Goal: Find specific page/section: Find specific page/section

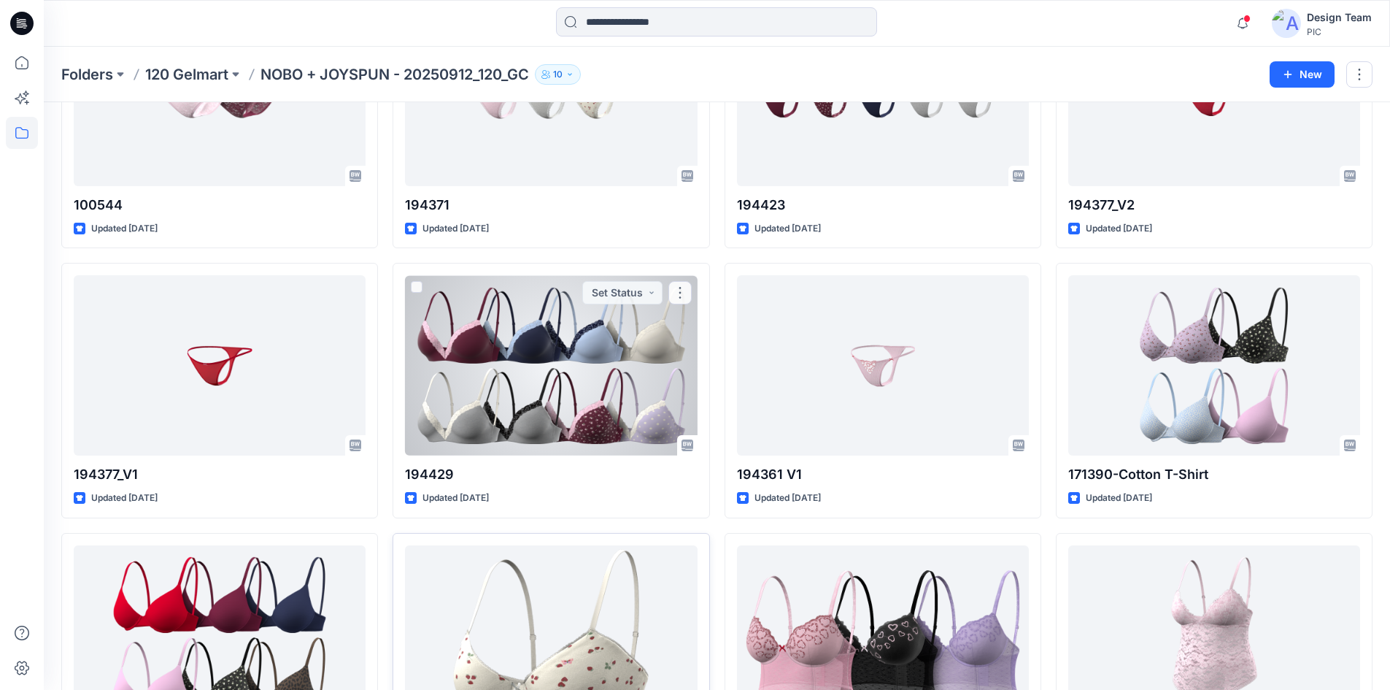
scroll to position [730, 0]
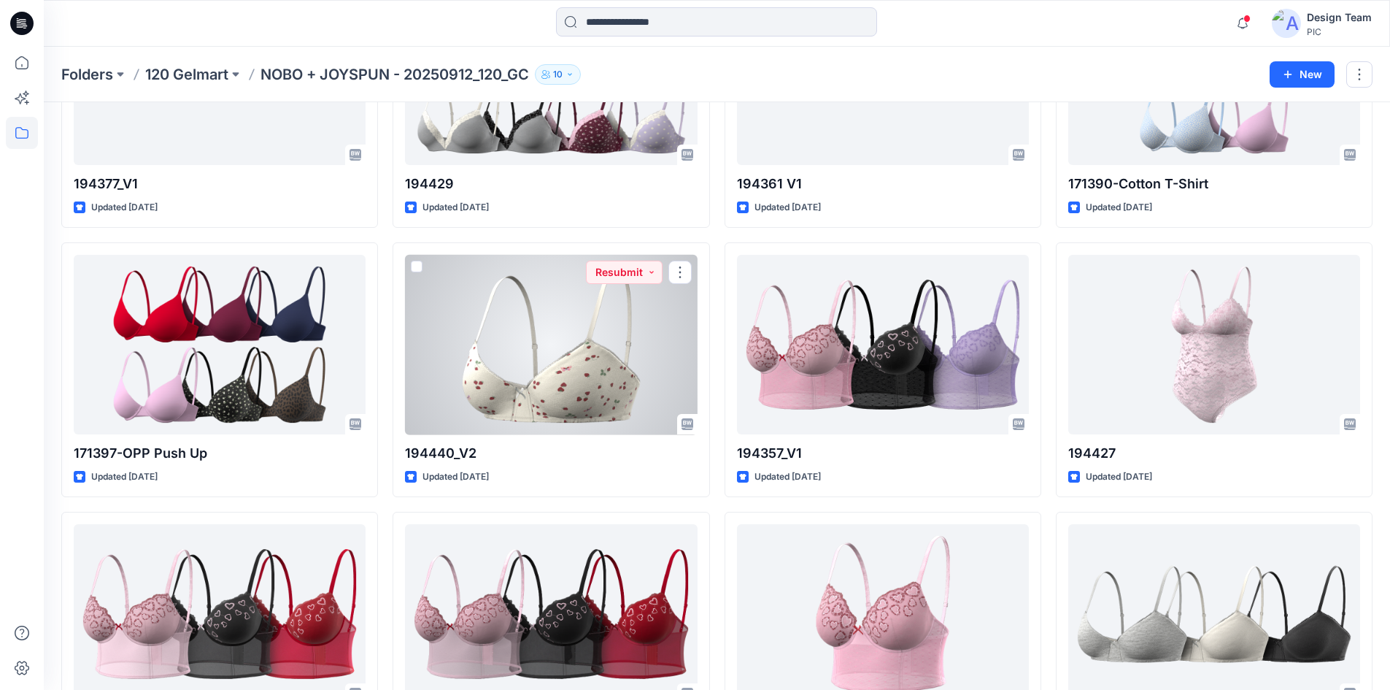
click at [498, 352] on div at bounding box center [551, 345] width 292 height 180
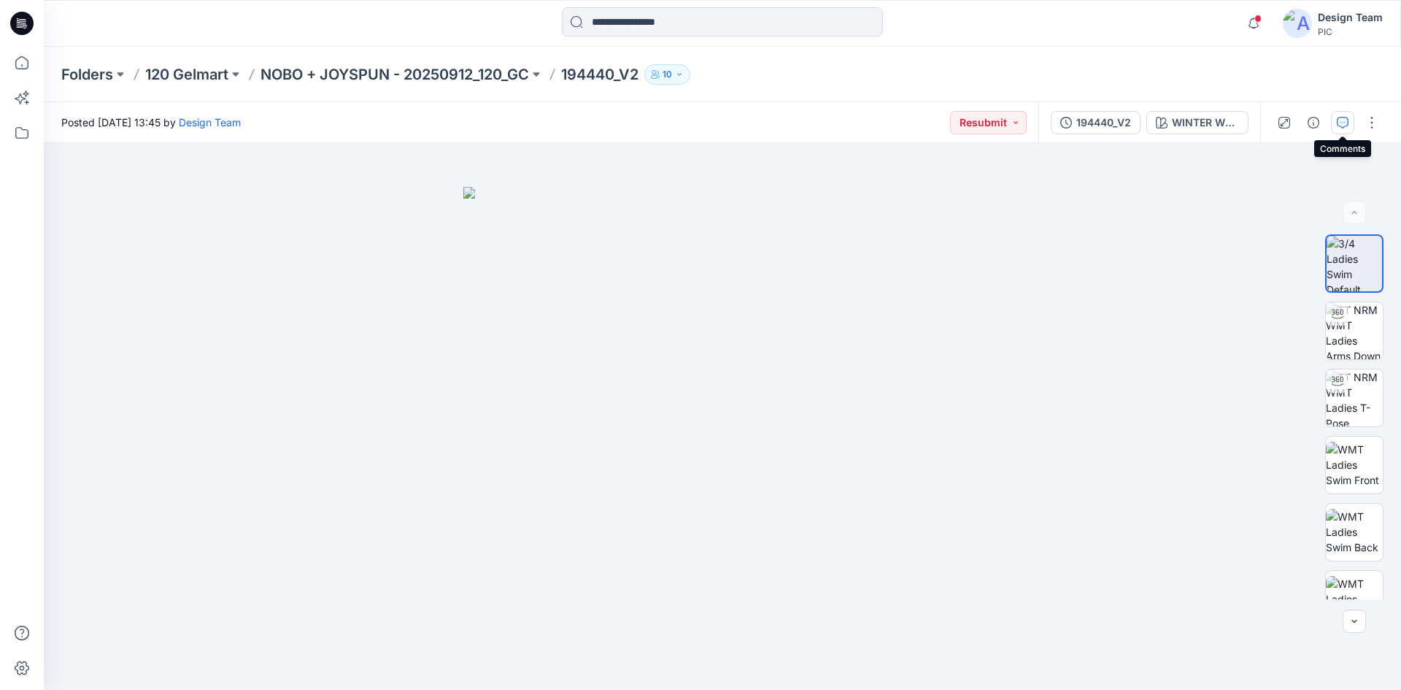
click at [1339, 124] on icon "button" at bounding box center [1343, 123] width 12 height 12
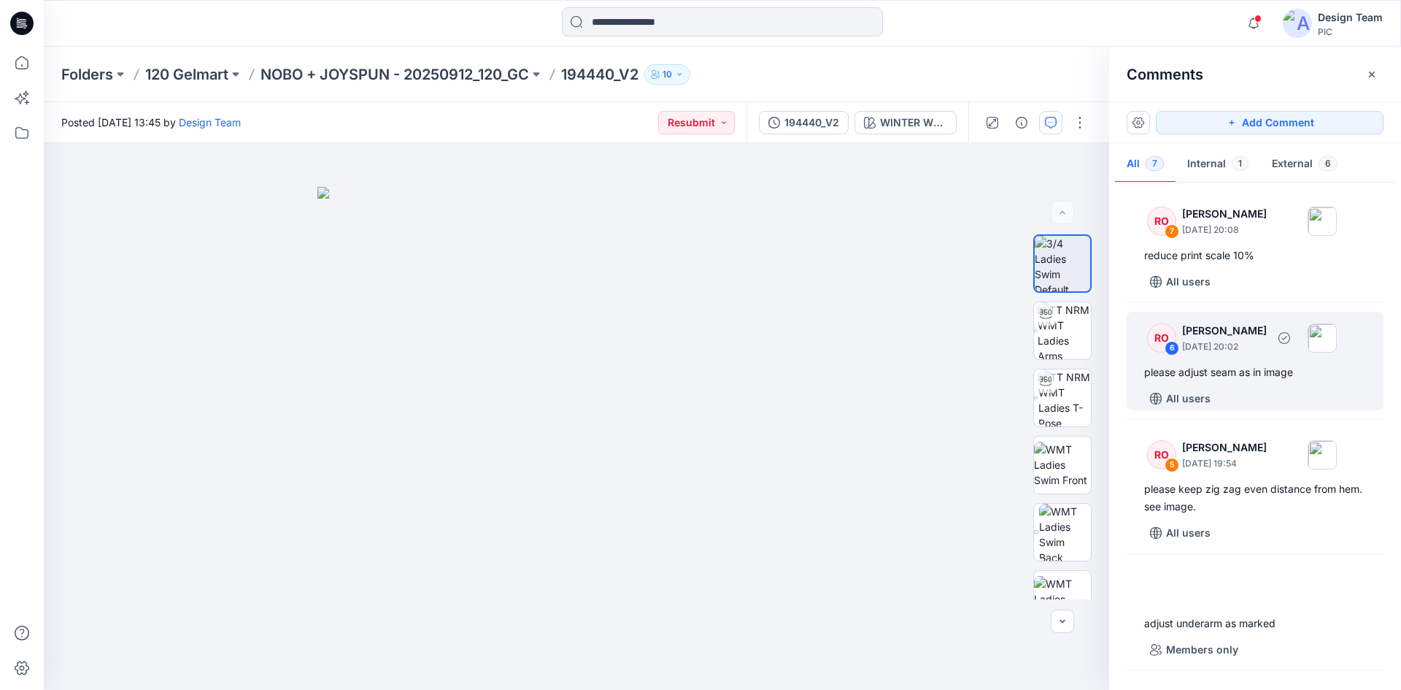
click at [1250, 358] on div "RO 6 [PERSON_NAME] [DATE] 20:02 please adjust seam as in image All users" at bounding box center [1255, 361] width 257 height 99
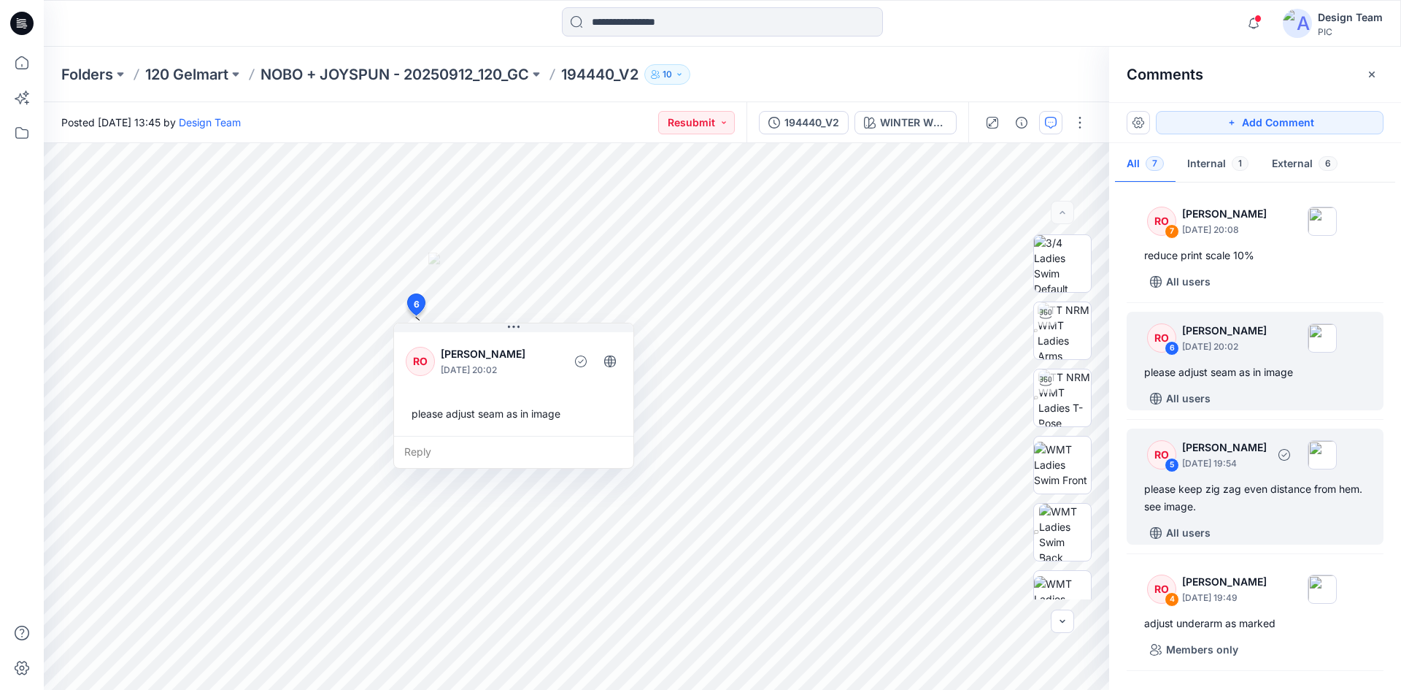
click at [1212, 490] on div "please keep zig zag even distance from hem. see image." at bounding box center [1255, 497] width 222 height 35
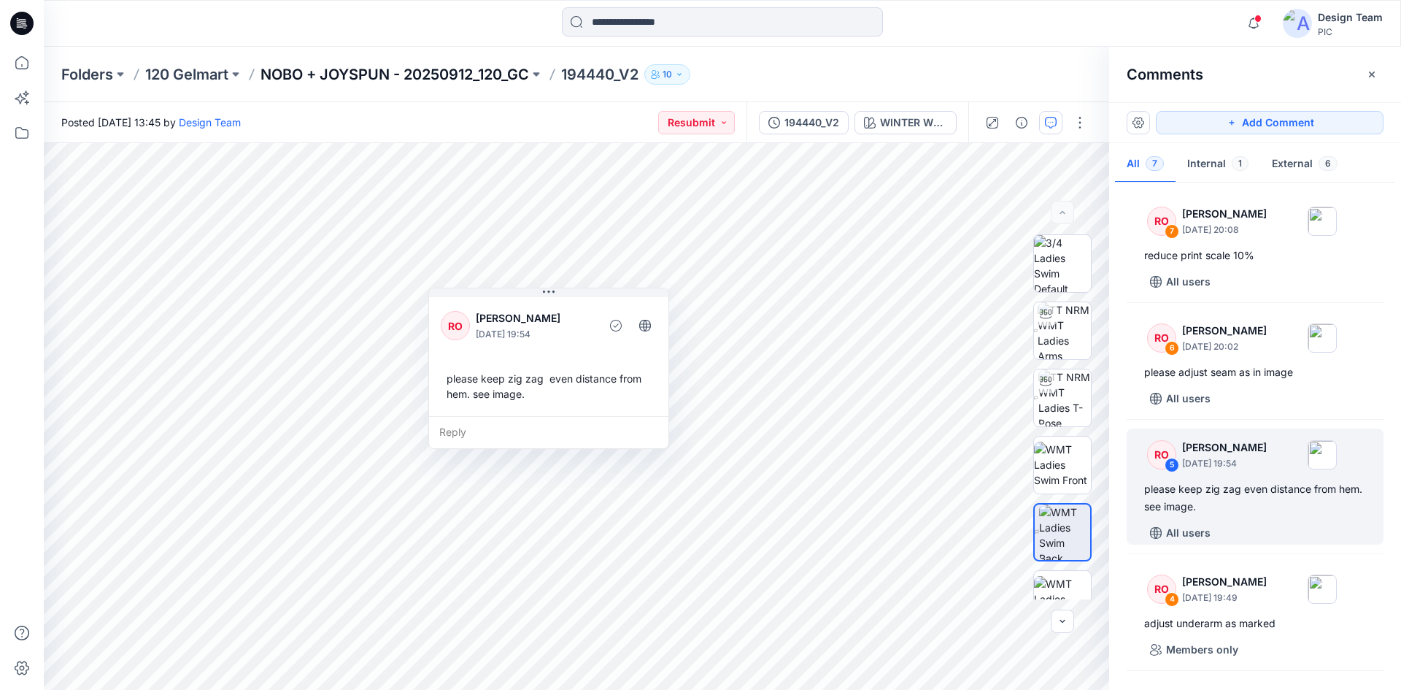
click at [403, 72] on p "NOBO + JOYSPUN - 20250912_120_GC" at bounding box center [395, 74] width 269 height 20
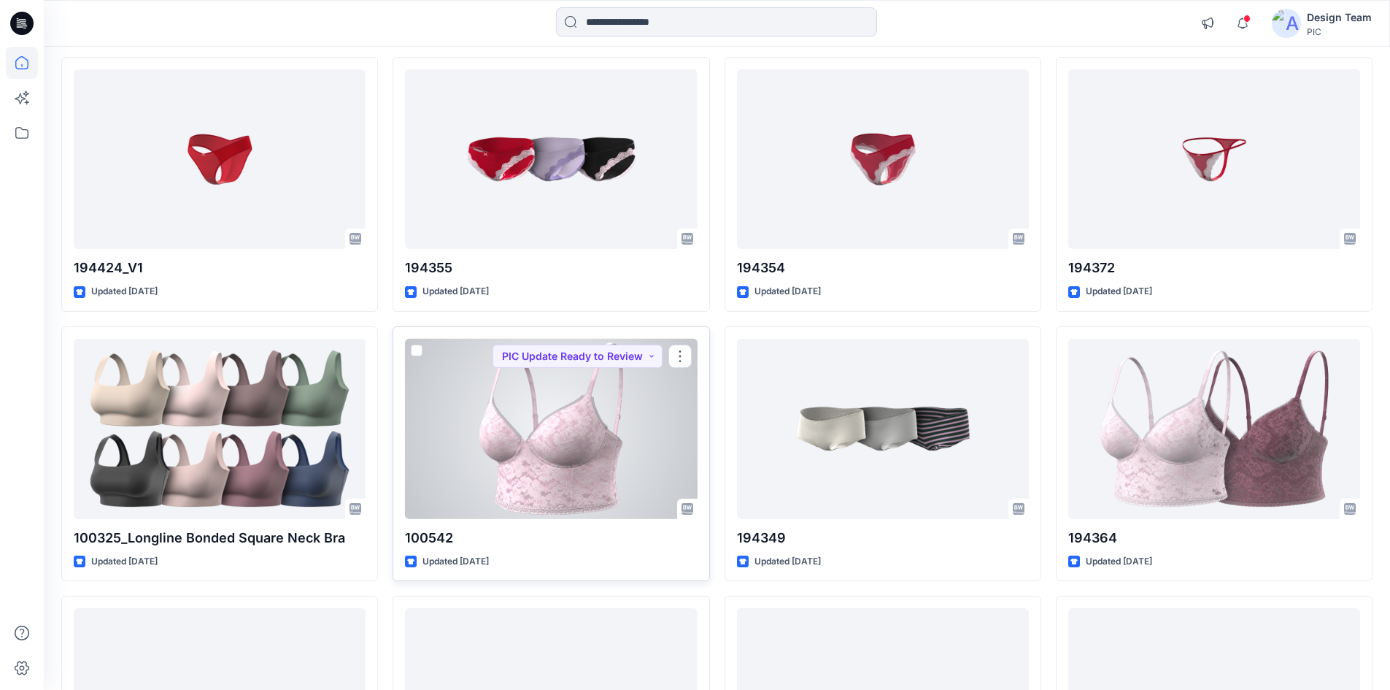
scroll to position [3388, 0]
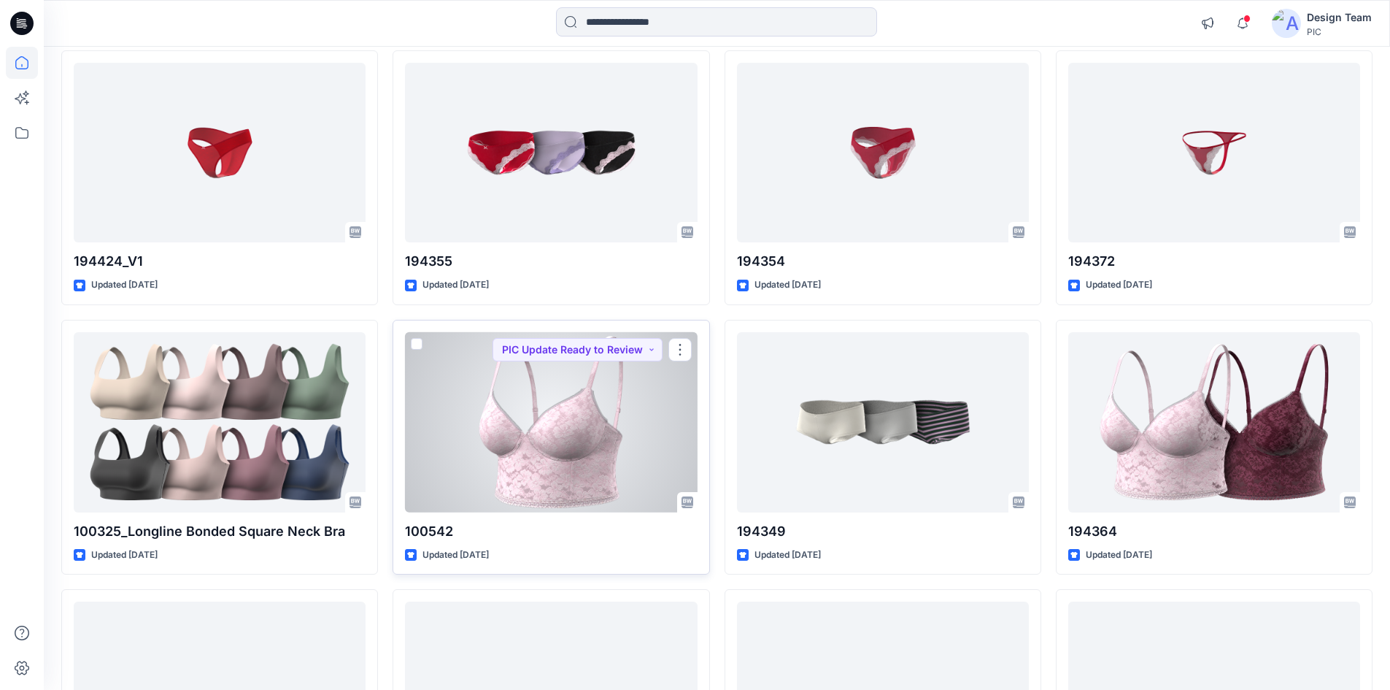
click at [471, 450] on div at bounding box center [551, 422] width 292 height 180
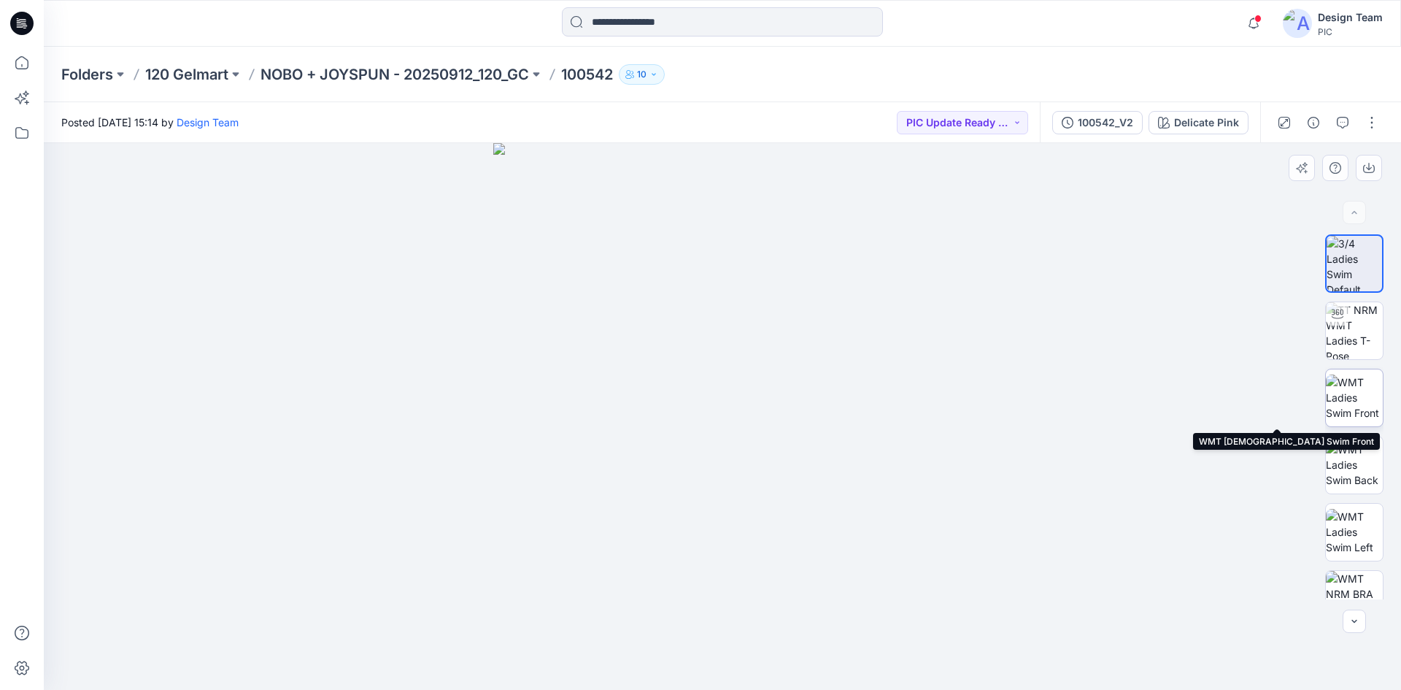
click at [1339, 404] on img at bounding box center [1354, 397] width 57 height 46
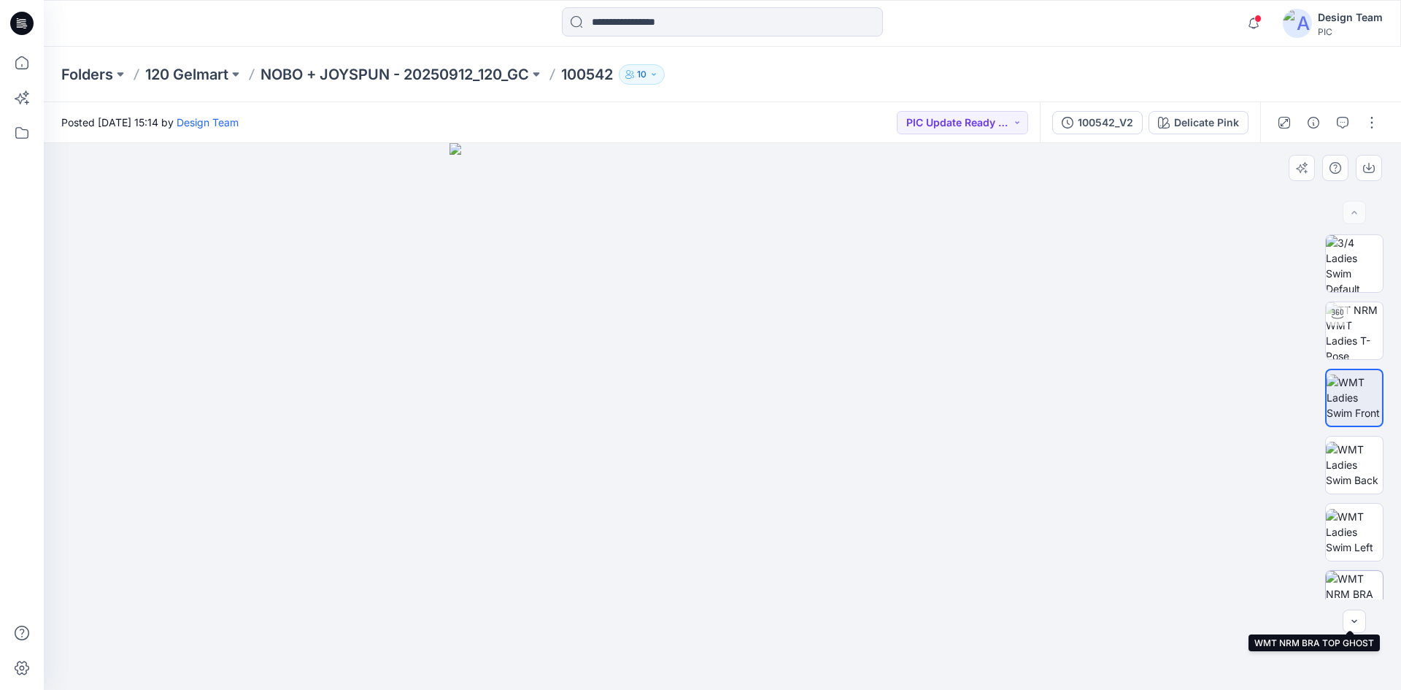
click at [1346, 582] on img at bounding box center [1354, 599] width 57 height 57
